Goal: Task Accomplishment & Management: Manage account settings

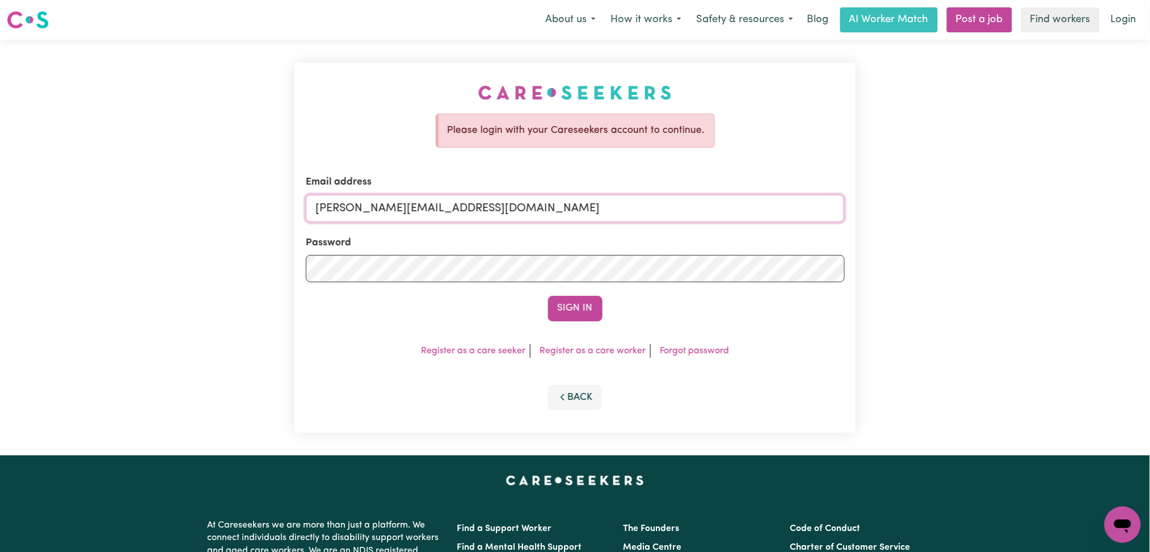
click at [402, 207] on input "[PERSON_NAME][EMAIL_ADDRESS][DOMAIN_NAME]" at bounding box center [575, 208] width 539 height 27
drag, startPoint x: 375, startPoint y: 213, endPoint x: 677, endPoint y: 225, distance: 302.2
click at [677, 225] on form "Email address Superuser~[EMAIL_ADDRESS][DOMAIN_NAME] Password Sign In" at bounding box center [575, 248] width 539 height 146
drag, startPoint x: 375, startPoint y: 209, endPoint x: 605, endPoint y: 213, distance: 229.9
click at [605, 213] on input "Superuser~Chidera Eya" at bounding box center [575, 208] width 539 height 27
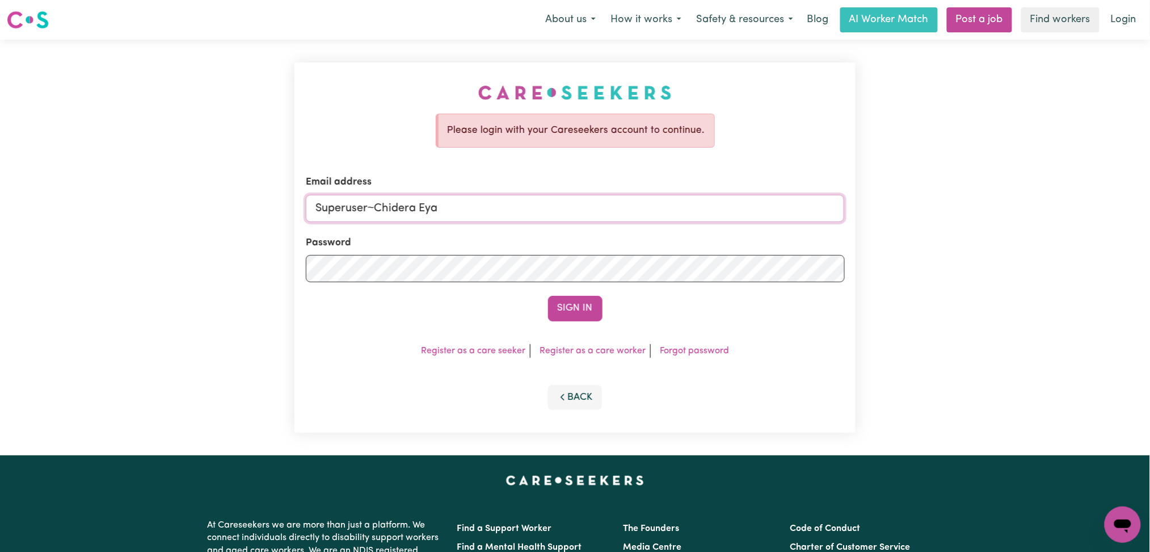
paste input "[EMAIL_ADDRESS][DOMAIN_NAME]"
type input "Superuser~[EMAIL_ADDRESS][DOMAIN_NAME]"
click at [561, 301] on button "Sign In" at bounding box center [575, 308] width 54 height 25
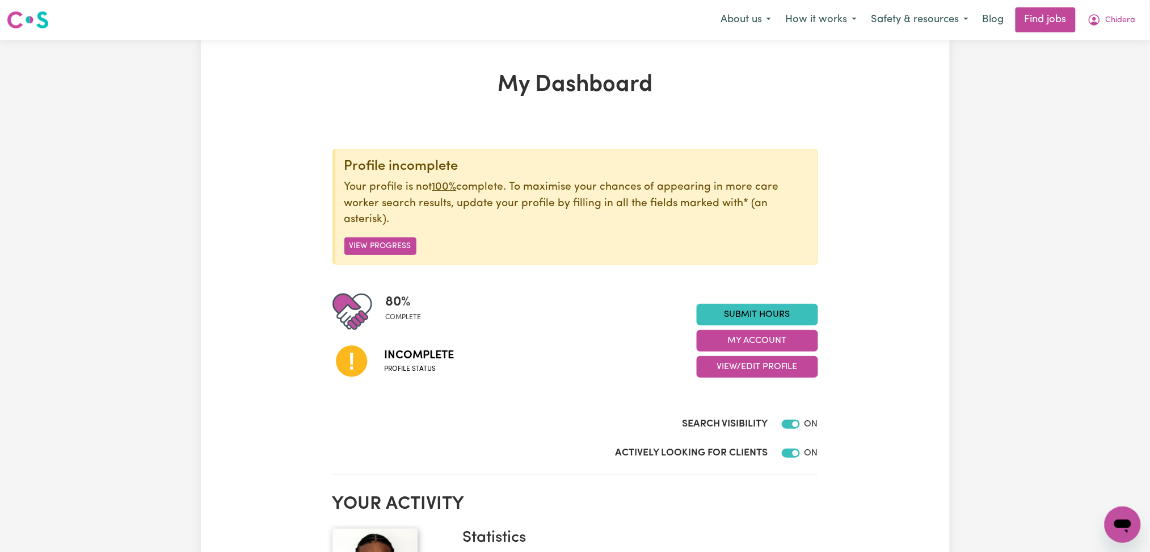
scroll to position [75, 0]
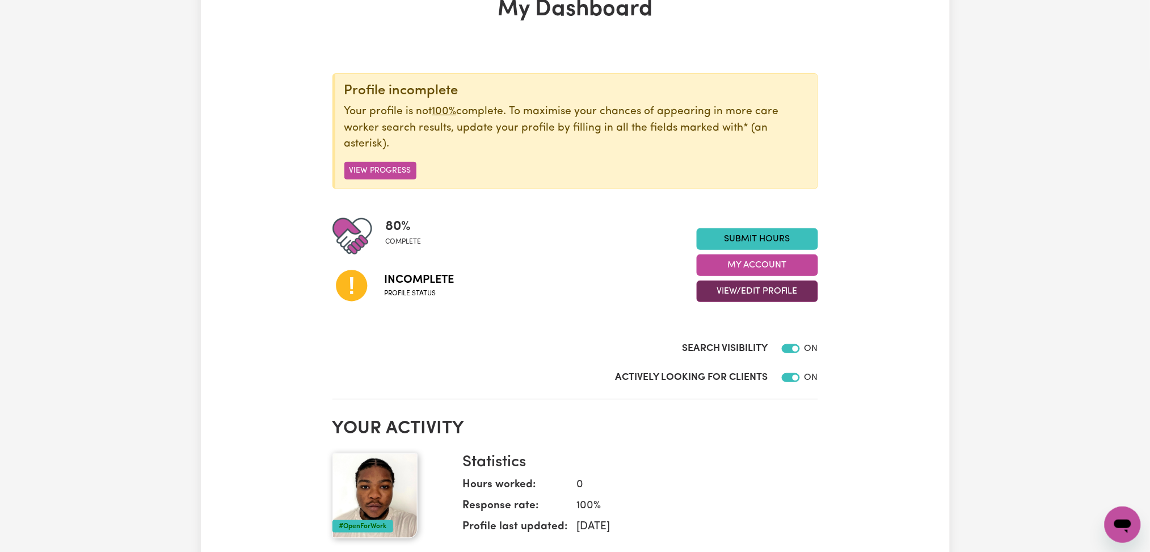
click at [722, 295] on button "View/Edit Profile" at bounding box center [757, 291] width 121 height 22
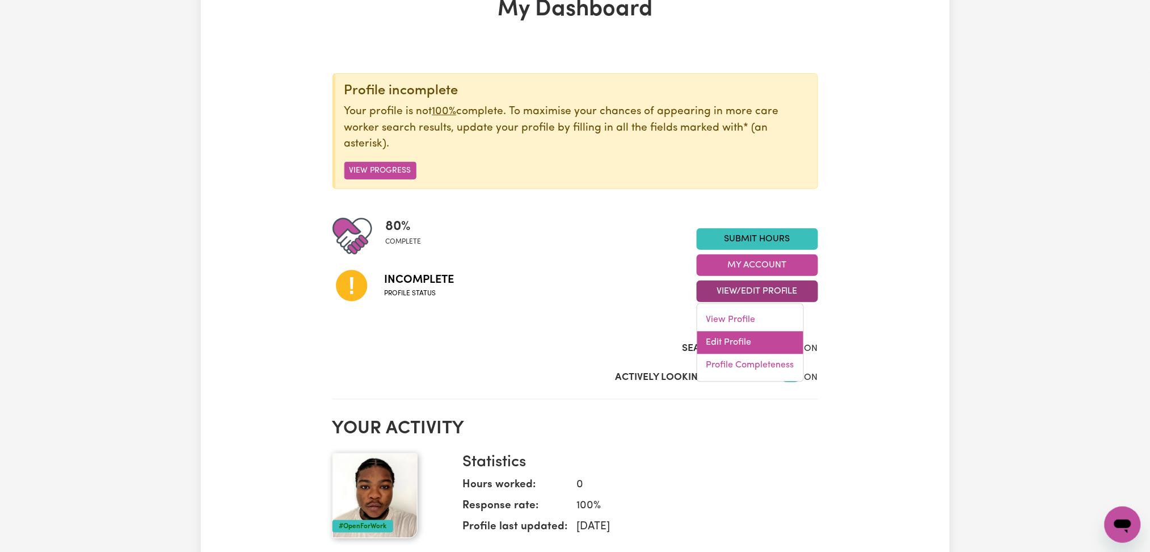
click at [702, 339] on link "Edit Profile" at bounding box center [751, 342] width 106 height 23
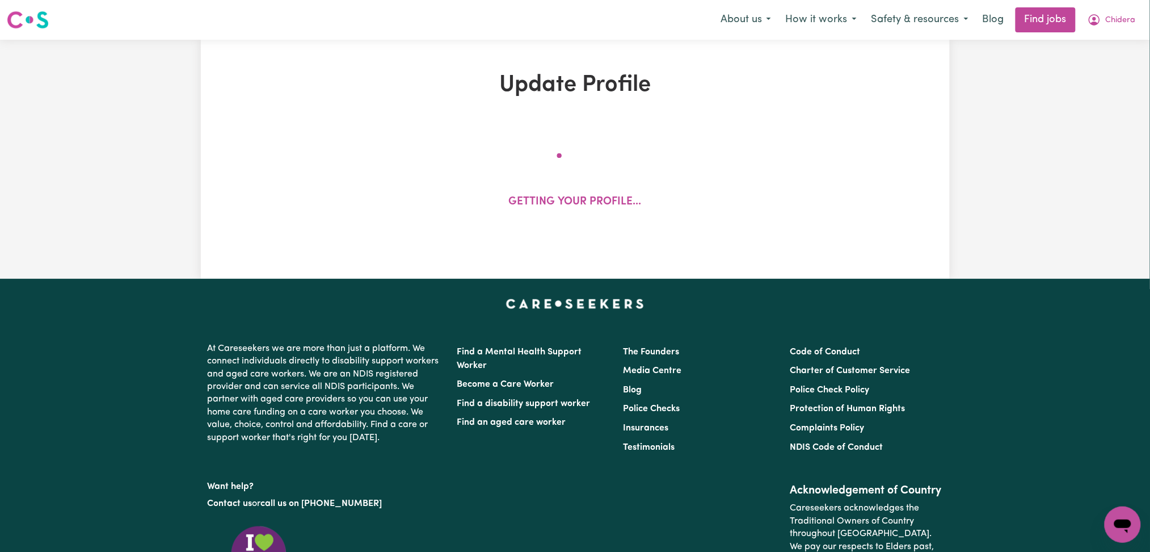
select select "[DEMOGRAPHIC_DATA]"
select select "Student Visa"
select select "Studying a healthcare related degree or qualification"
select select "40"
select select "60"
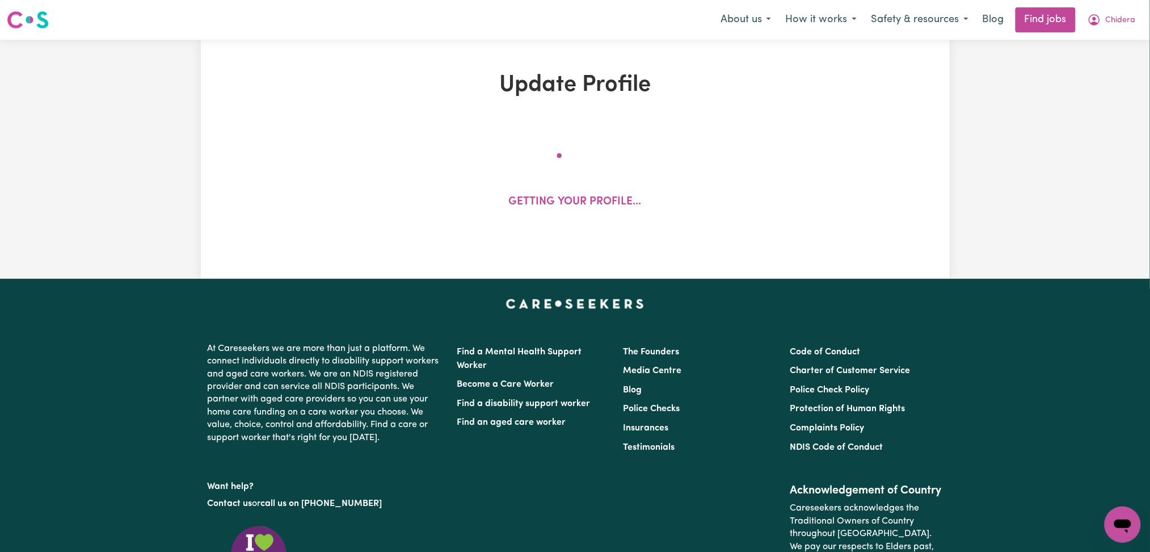
select select "60"
select select "65"
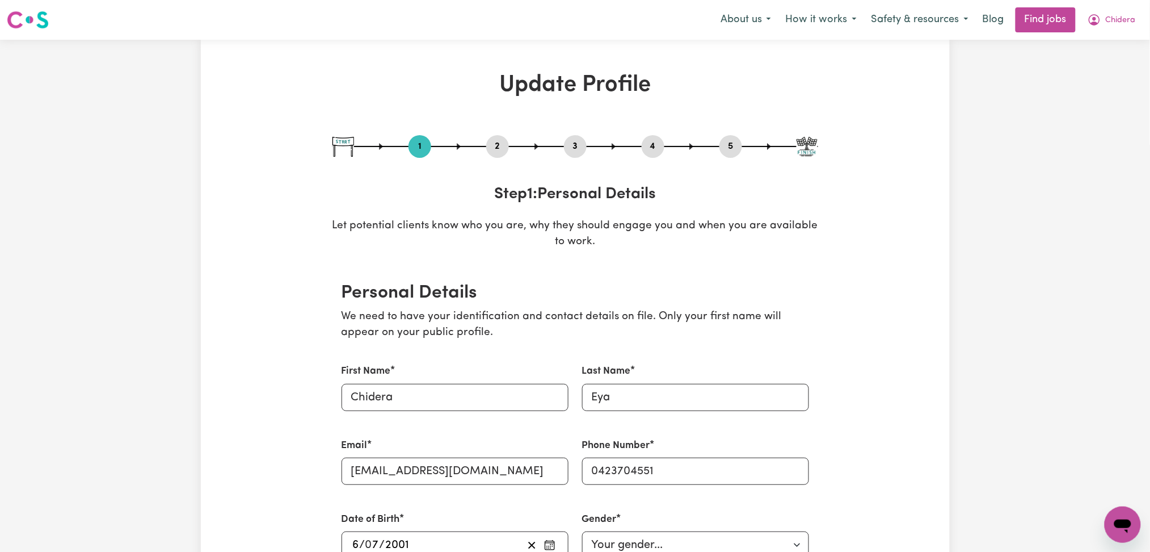
click at [725, 149] on button "5" at bounding box center [731, 146] width 23 height 15
select select "I am providing services by being employed by an organisation"
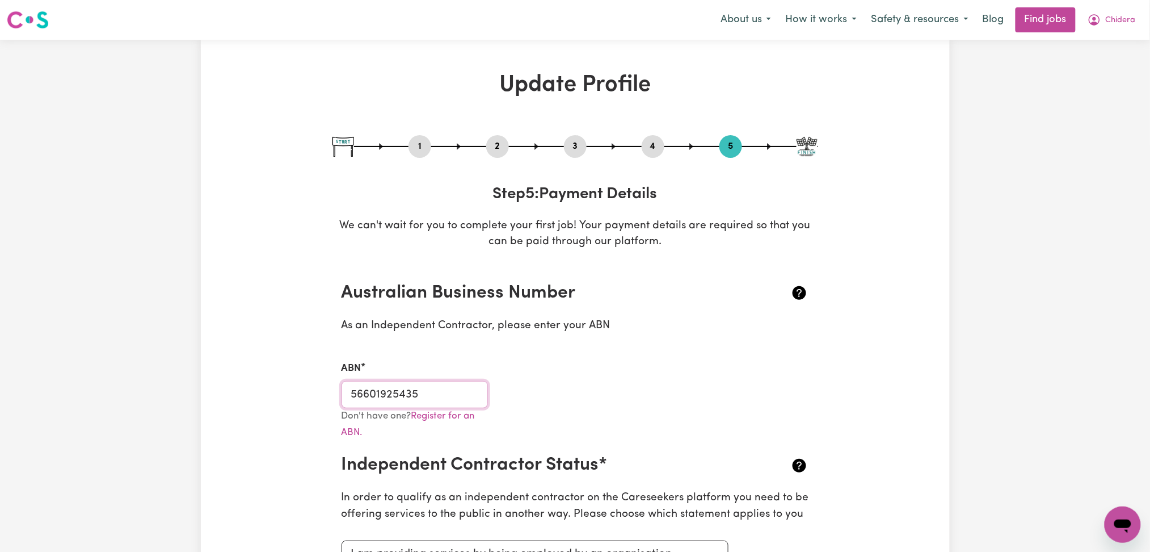
click at [437, 391] on input "56601925435" at bounding box center [415, 394] width 147 height 27
click at [1115, 28] on button "Chidera" at bounding box center [1112, 20] width 63 height 24
click at [1088, 86] on link "Logout" at bounding box center [1098, 87] width 90 height 22
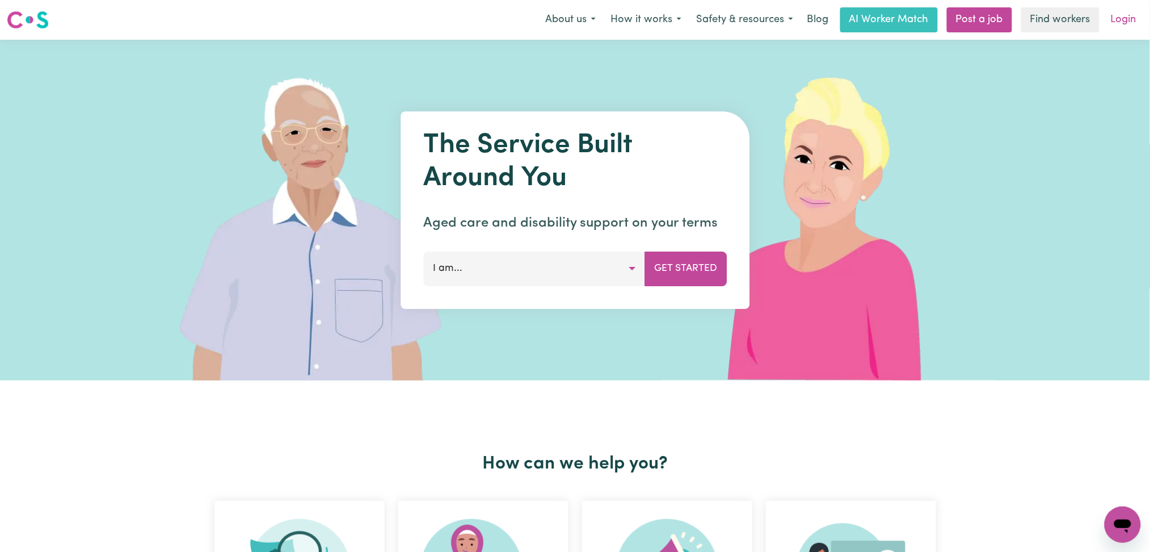
click at [1124, 24] on link "Login" at bounding box center [1123, 19] width 39 height 25
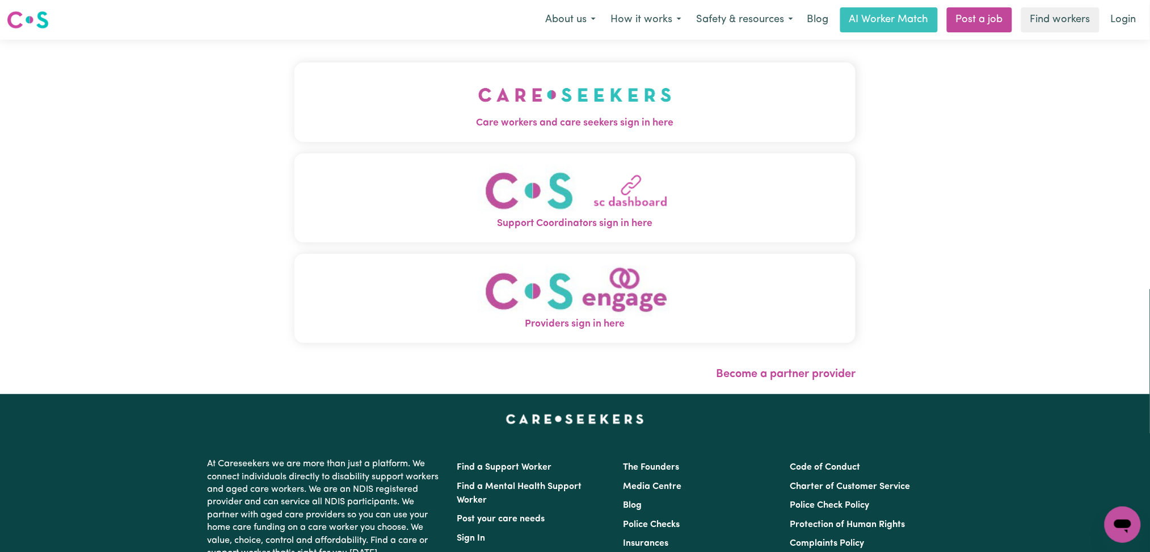
click at [509, 96] on button "Care workers and care seekers sign in here" at bounding box center [576, 101] width 562 height 79
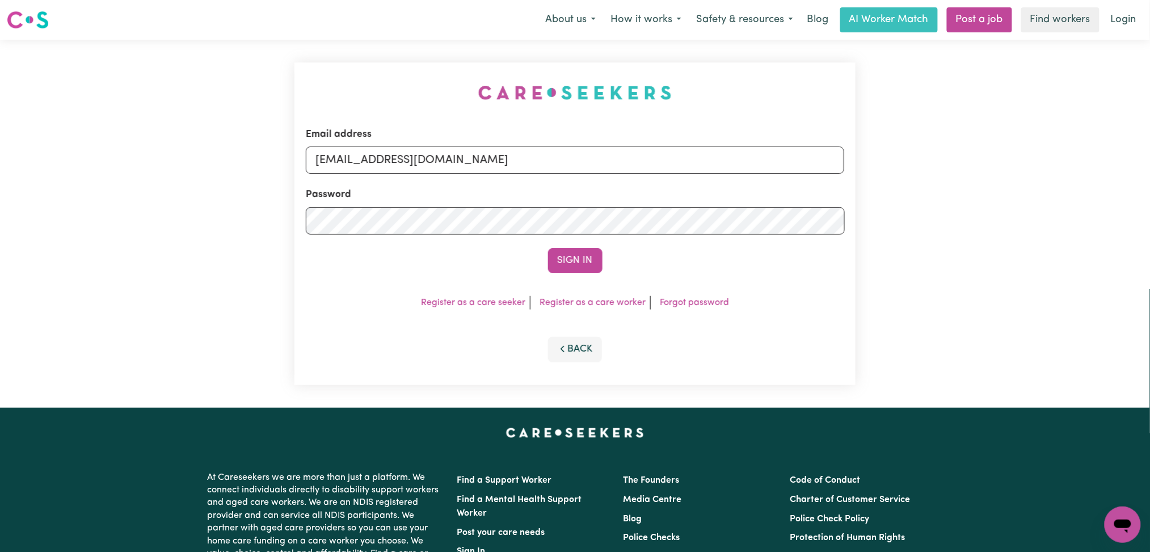
click at [485, 145] on div "Email address [EMAIL_ADDRESS][DOMAIN_NAME]" at bounding box center [575, 150] width 539 height 47
click at [473, 170] on input "[EMAIL_ADDRESS][DOMAIN_NAME]" at bounding box center [575, 159] width 539 height 27
click at [748, 213] on form "Email address Superuser~[EMAIL_ADDRESS][DOMAIN_NAME] Password Sign In" at bounding box center [575, 200] width 539 height 146
type input "Superuser~[EMAIL_ADDRESS][DOMAIN_NAME]"
click at [595, 279] on div "Email address Superuser~[EMAIL_ADDRESS][DOMAIN_NAME] Password Sign In Register …" at bounding box center [576, 223] width 562 height 322
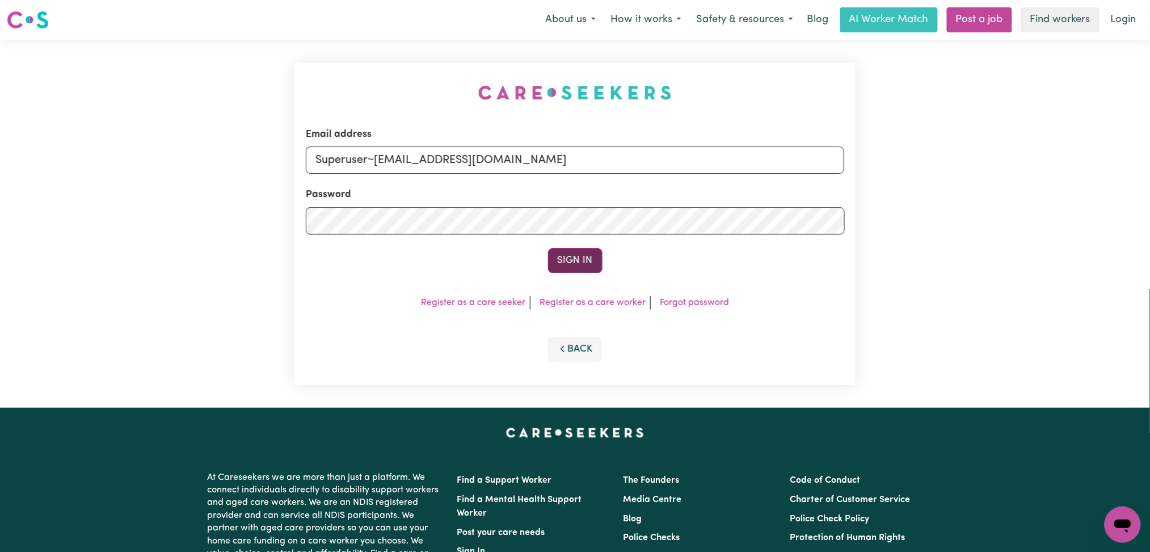
click at [590, 267] on button "Sign In" at bounding box center [575, 260] width 54 height 25
